Goal: Information Seeking & Learning: Learn about a topic

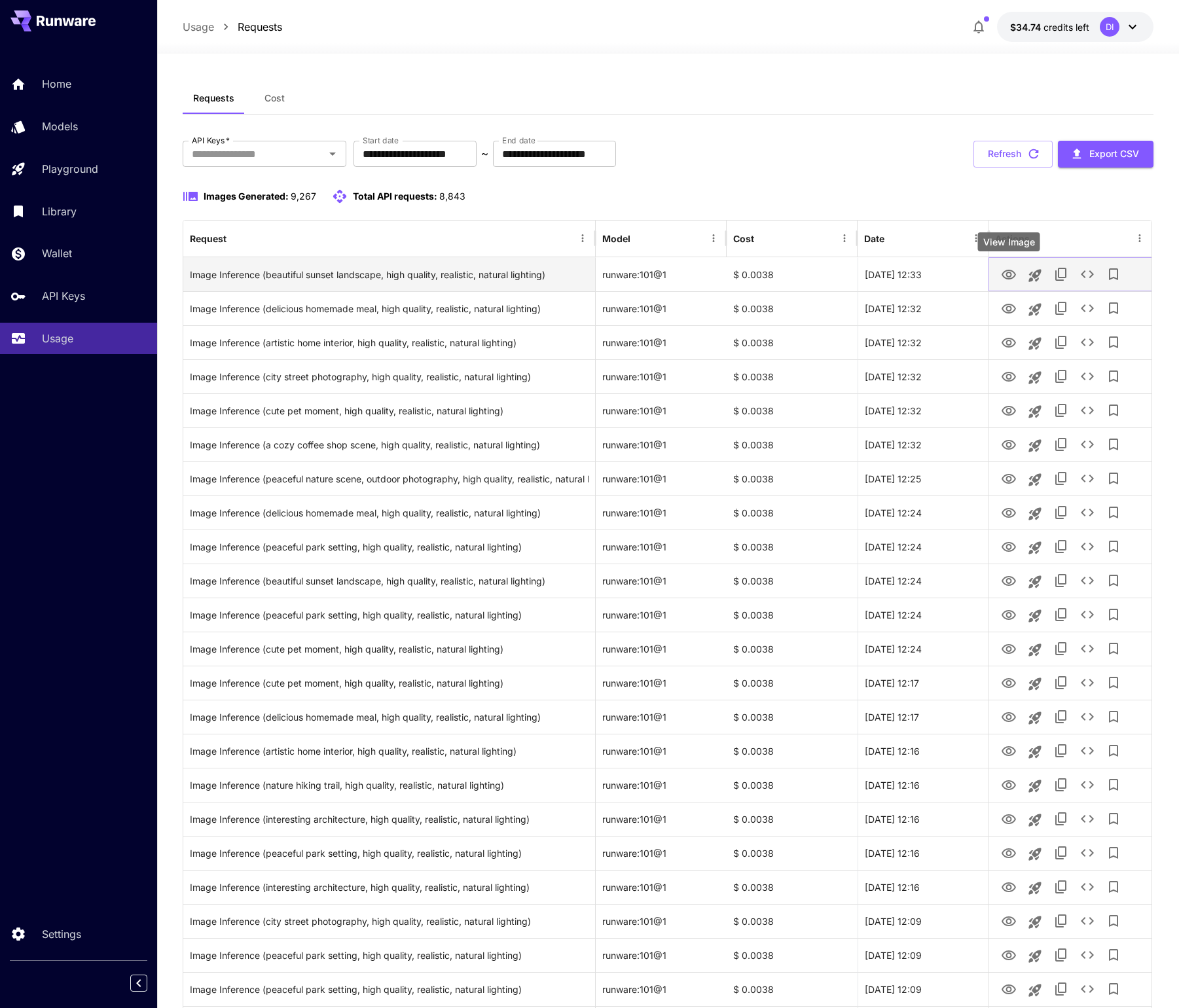
click at [1005, 274] on icon "View Image" at bounding box center [1008, 274] width 14 height 10
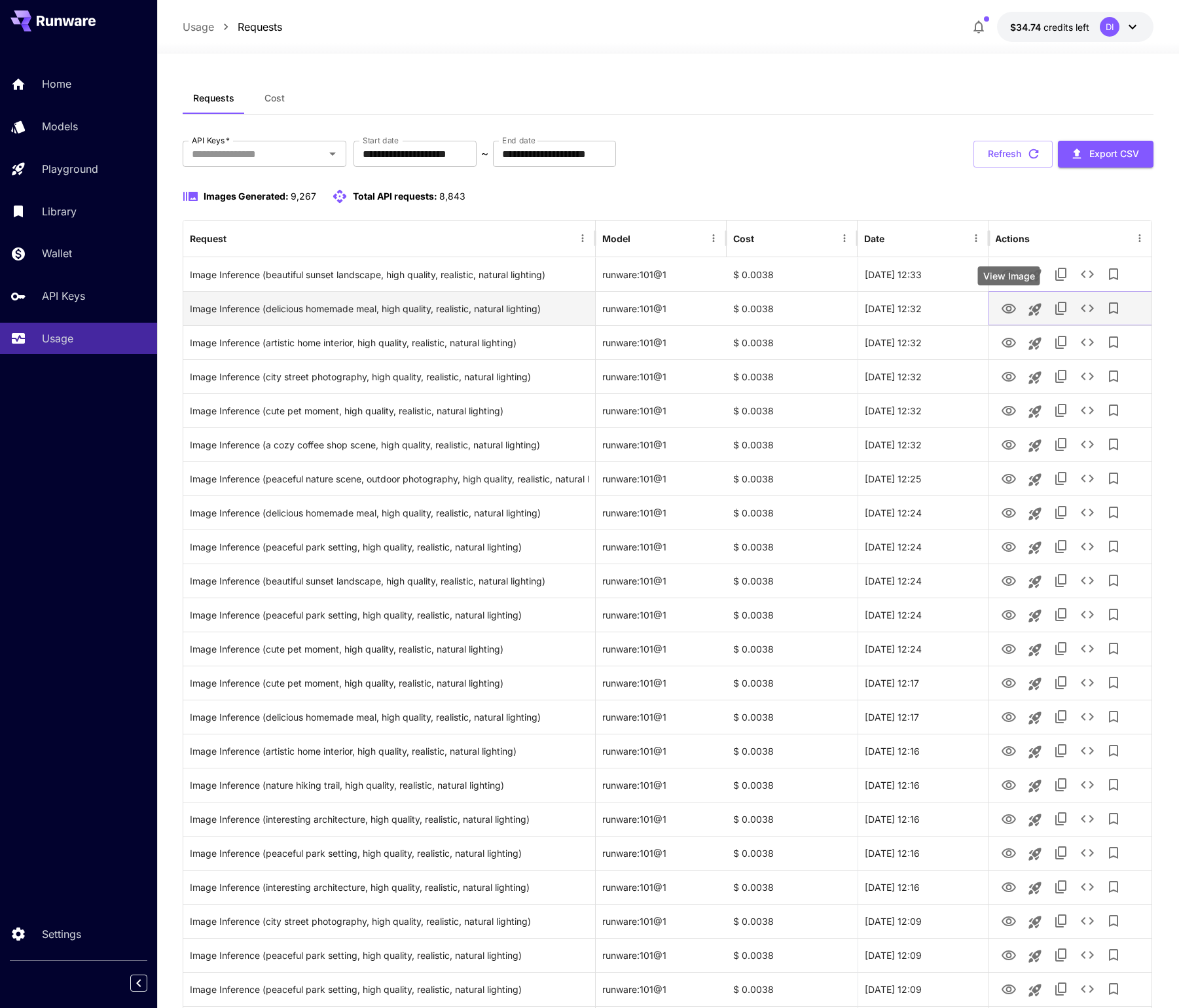
click at [1013, 307] on icon "View Image" at bounding box center [1008, 309] width 14 height 10
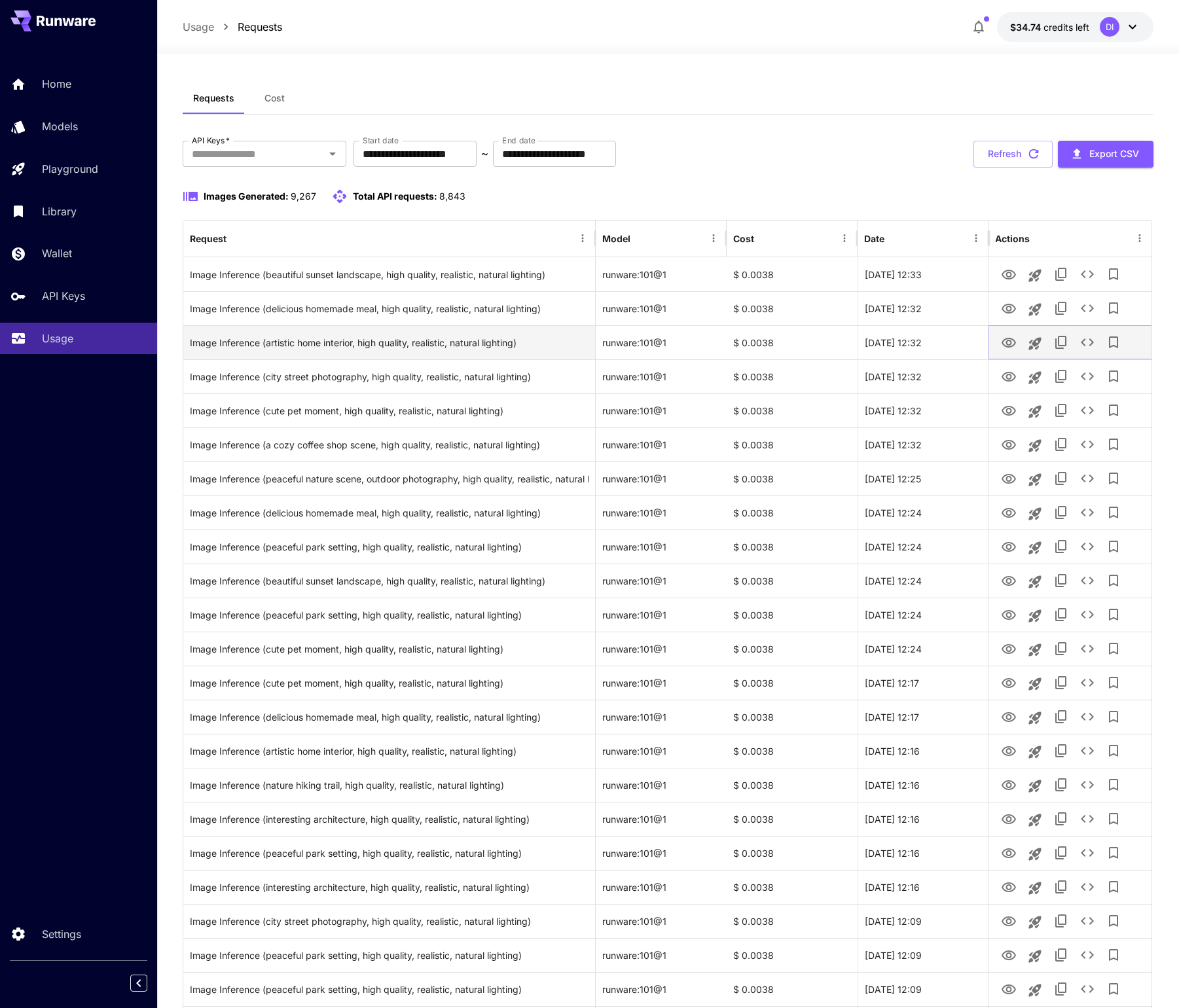
click at [1014, 337] on icon "View Image" at bounding box center [1008, 342] width 16 height 16
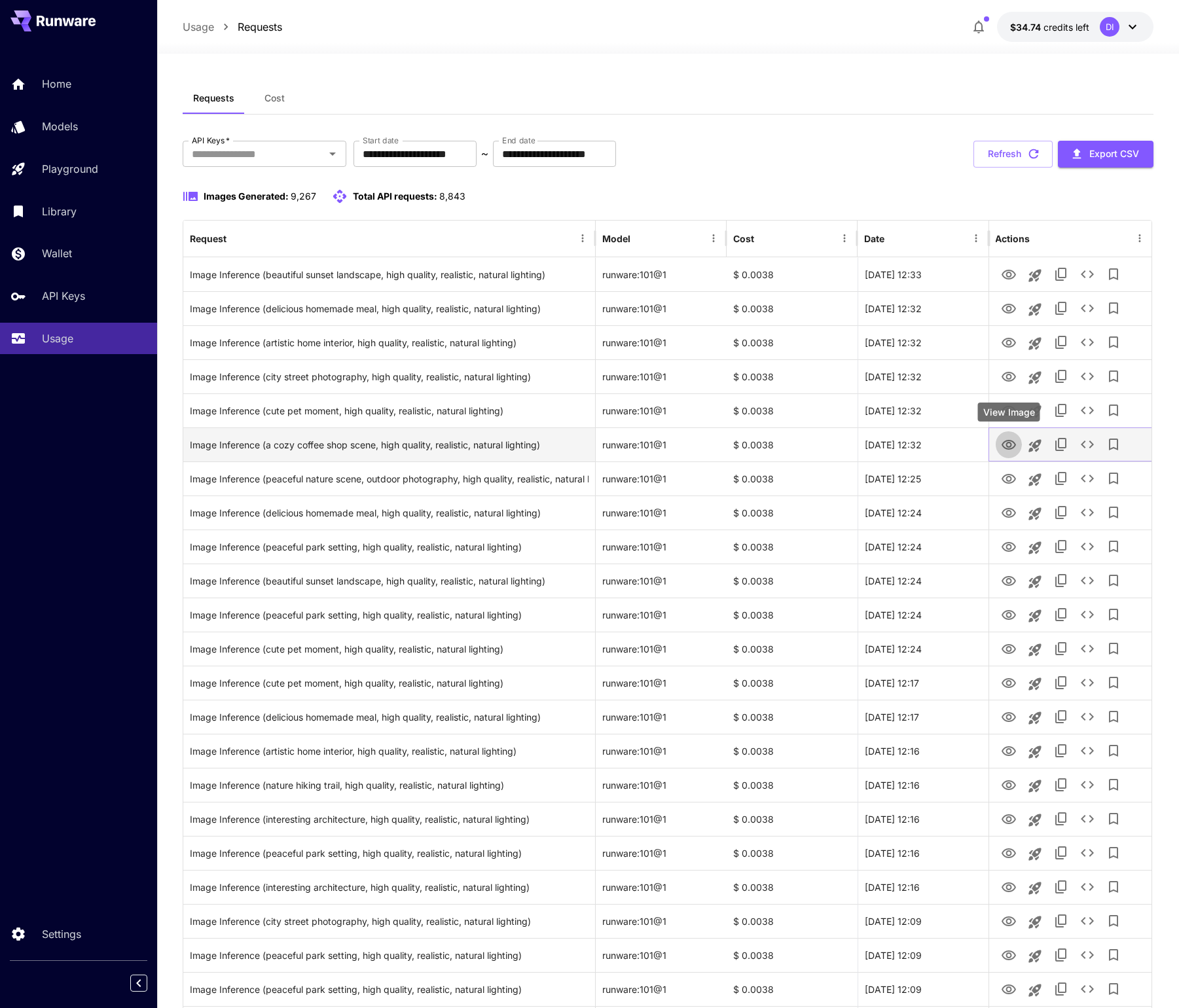
click at [1009, 444] on icon "View Image" at bounding box center [1008, 445] width 16 height 16
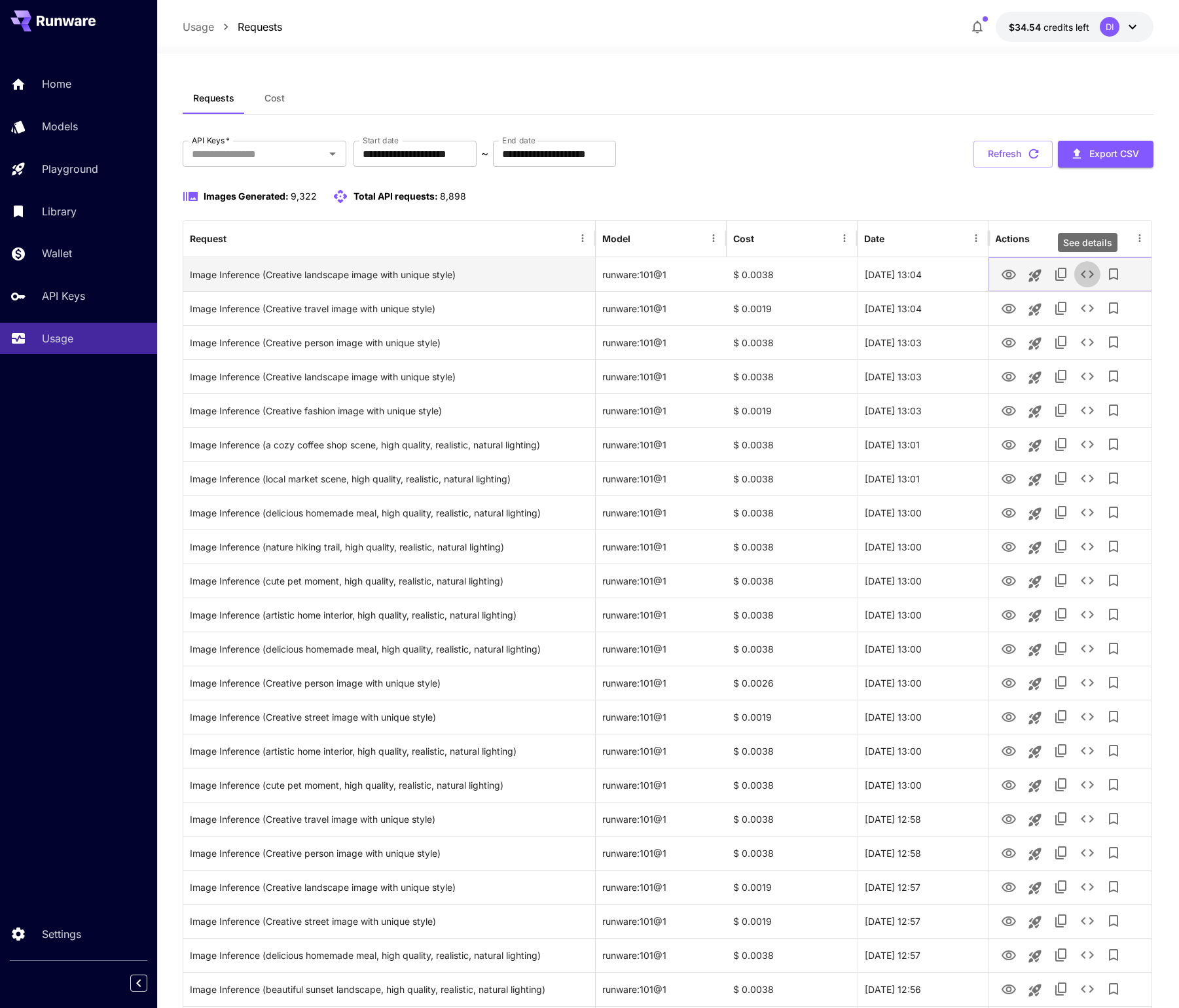
click at [1087, 275] on icon "See details" at bounding box center [1086, 274] width 16 height 16
